Goal: Task Accomplishment & Management: Use online tool/utility

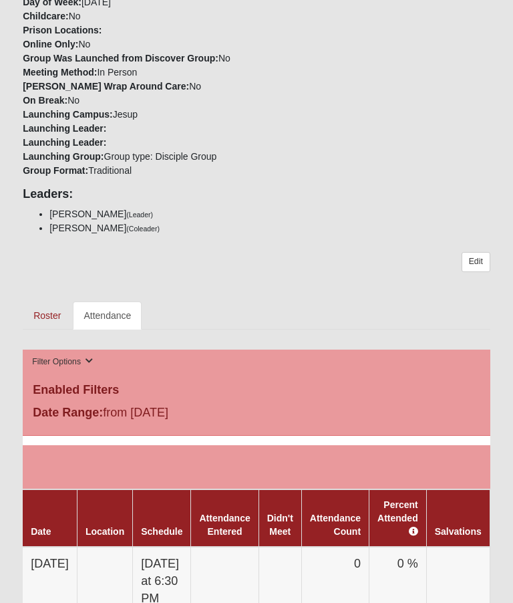
scroll to position [354, 0]
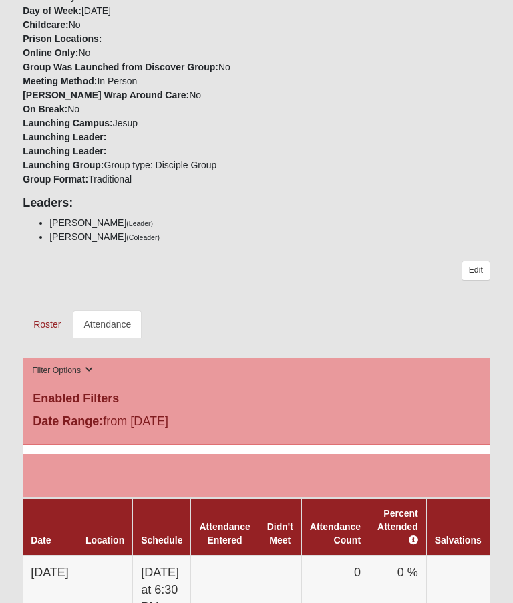
click at [109, 323] on link "Attendance" at bounding box center [107, 324] width 69 height 28
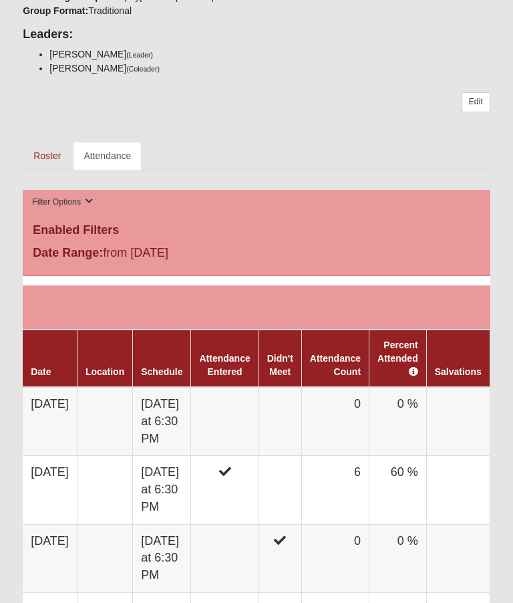
click at [44, 154] on link "Roster" at bounding box center [47, 156] width 49 height 28
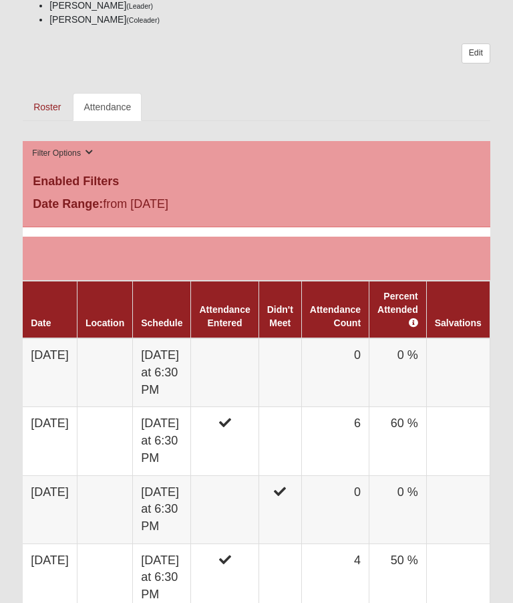
click at [106, 110] on link "Attendance" at bounding box center [107, 107] width 69 height 28
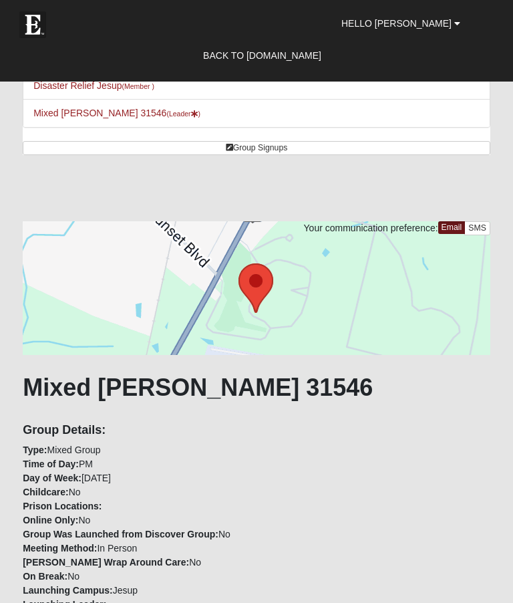
scroll to position [218, 0]
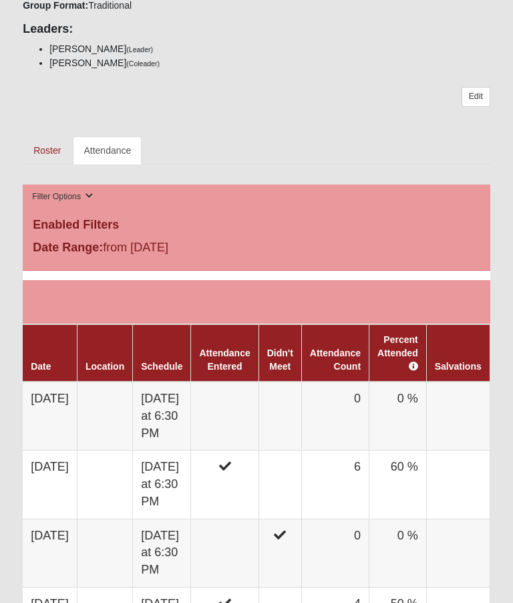
scroll to position [528, 0]
click at [293, 365] on link "Didn't Meet" at bounding box center [280, 360] width 26 height 24
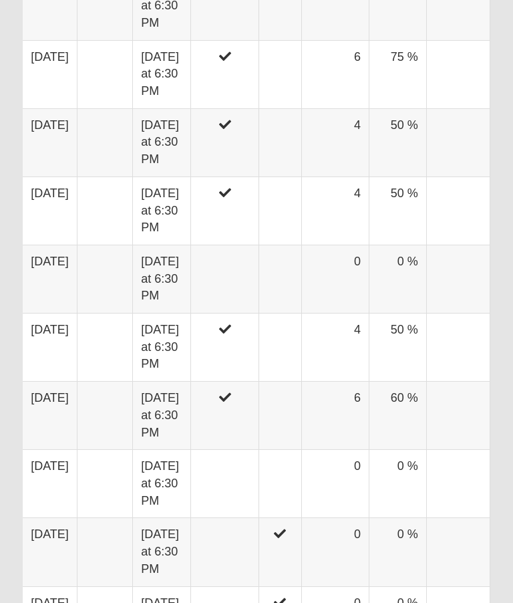
scroll to position [1076, 0]
